Goal: Information Seeking & Learning: Check status

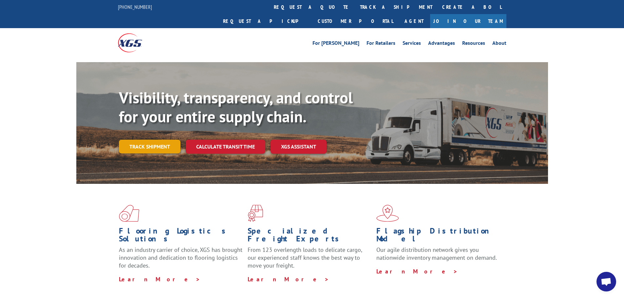
click at [141, 140] on link "Track shipment" at bounding box center [150, 147] width 62 height 14
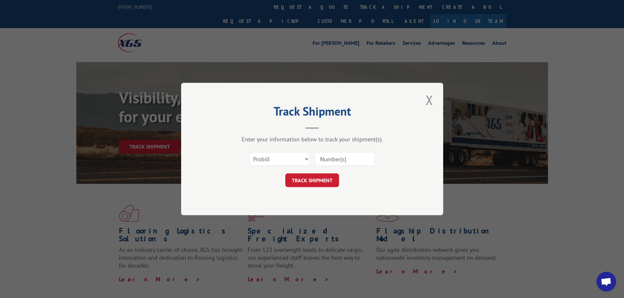
click at [333, 163] on input at bounding box center [344, 159] width 60 height 14
type input "17545867"
click button "TRACK SHIPMENT" at bounding box center [312, 181] width 54 height 14
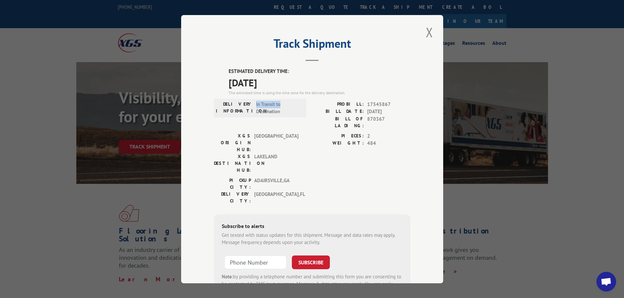
drag, startPoint x: 280, startPoint y: 105, endPoint x: 253, endPoint y: 104, distance: 26.9
click at [253, 104] on div "DELIVERY INFORMATION: In Transit to Destination" at bounding box center [260, 108] width 88 height 15
click at [338, 146] on div "PIECES: 2 WEIGHT: 484" at bounding box center [361, 154] width 98 height 45
drag, startPoint x: 285, startPoint y: 113, endPoint x: 256, endPoint y: 105, distance: 29.8
click at [253, 105] on div "DELIVERY INFORMATION: In Transit to Destination" at bounding box center [260, 108] width 88 height 15
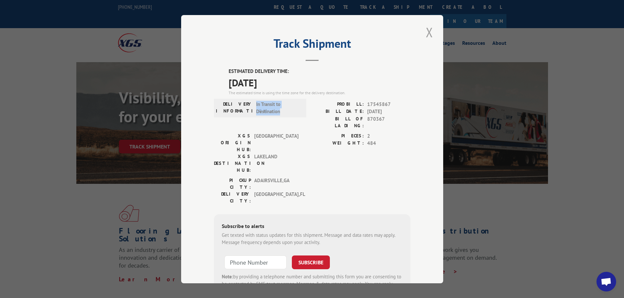
click at [428, 33] on button "Close modal" at bounding box center [429, 32] width 11 height 18
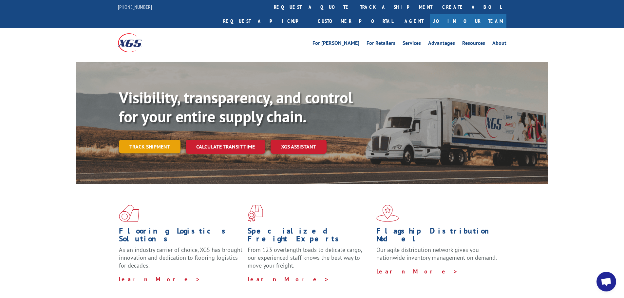
click at [145, 140] on link "Track shipment" at bounding box center [150, 147] width 62 height 14
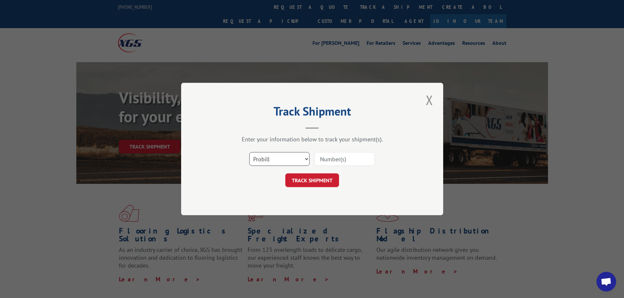
click at [264, 158] on select "Select category... Probill BOL PO" at bounding box center [279, 159] width 60 height 14
select select "bol"
click at [249, 152] on select "Select category... Probill BOL PO" at bounding box center [279, 159] width 60 height 14
click at [327, 161] on input at bounding box center [344, 159] width 60 height 14
type input "870367"
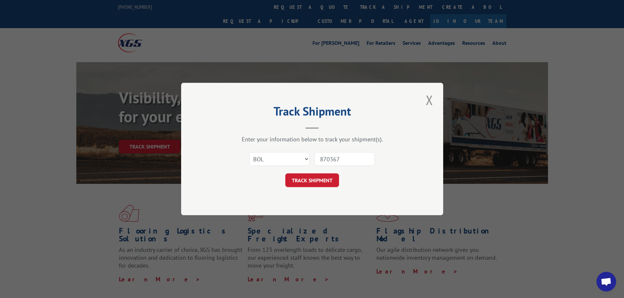
click button "TRACK SHIPMENT" at bounding box center [312, 181] width 54 height 14
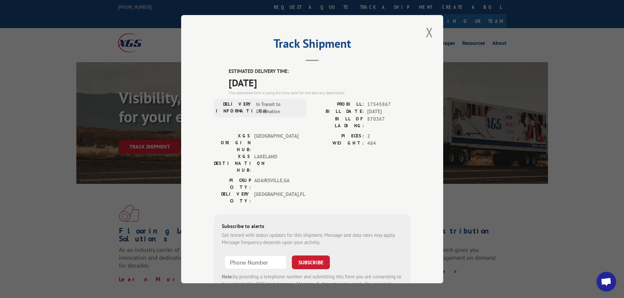
click at [426, 30] on button "Close modal" at bounding box center [429, 32] width 11 height 18
